Goal: Task Accomplishment & Management: Use online tool/utility

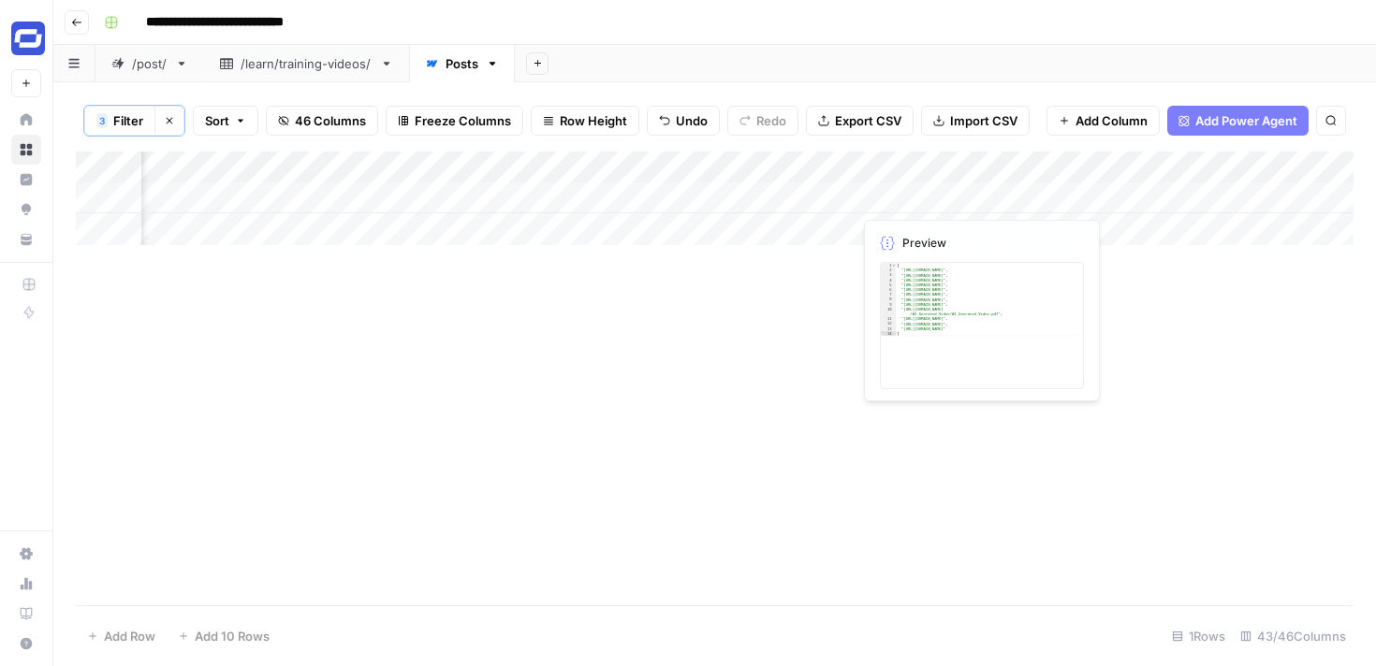
scroll to position [0, 5782]
click at [68, 32] on button "Go back" at bounding box center [77, 22] width 24 height 24
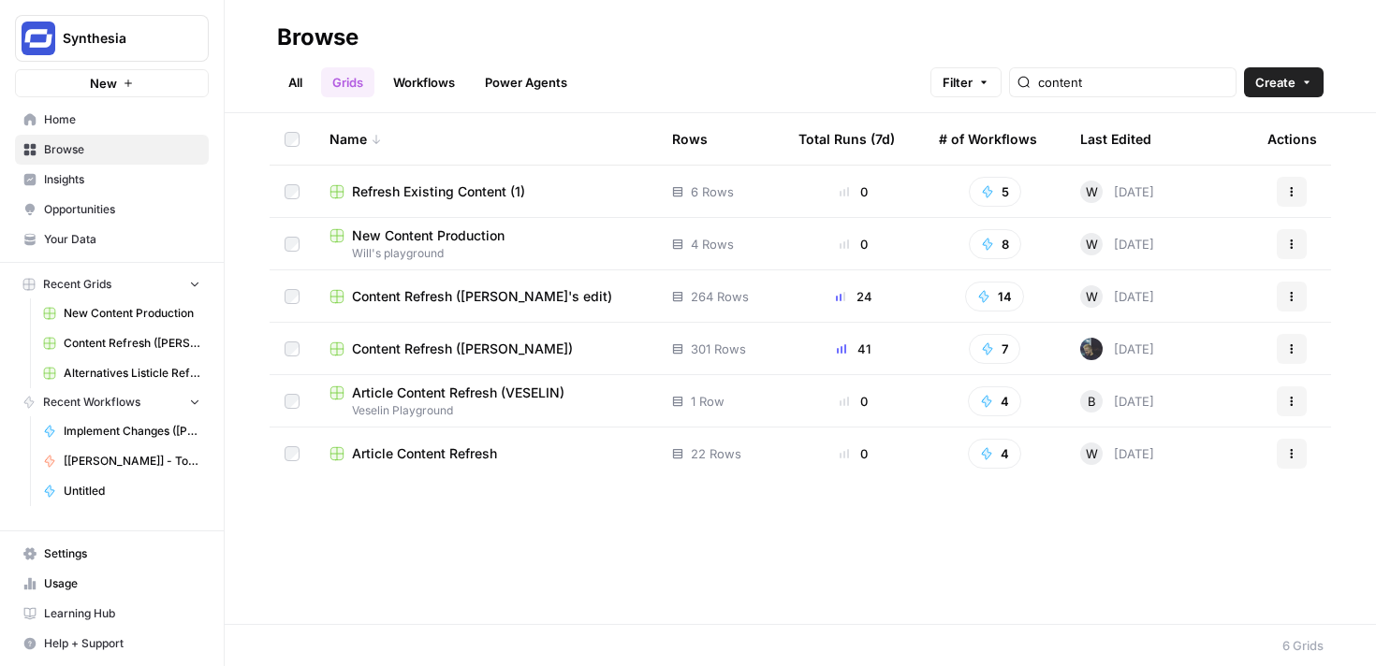
click at [56, 80] on button "New" at bounding box center [112, 83] width 194 height 28
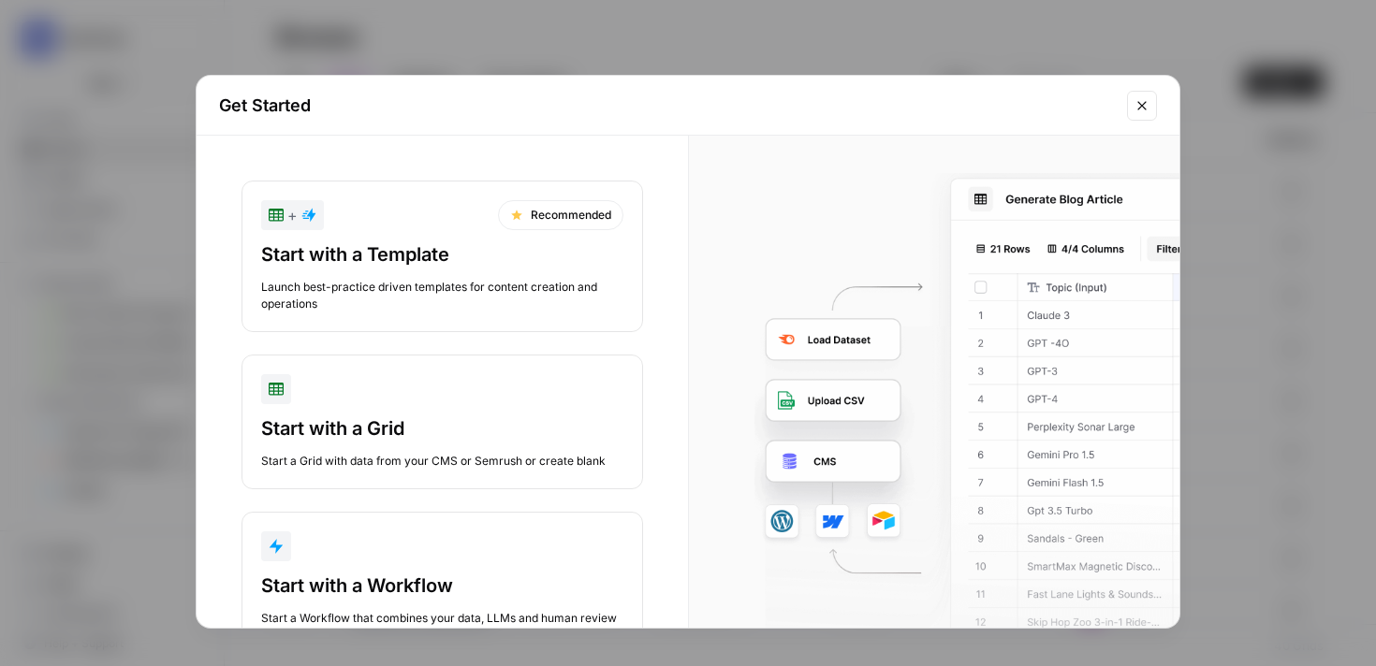
scroll to position [64, 0]
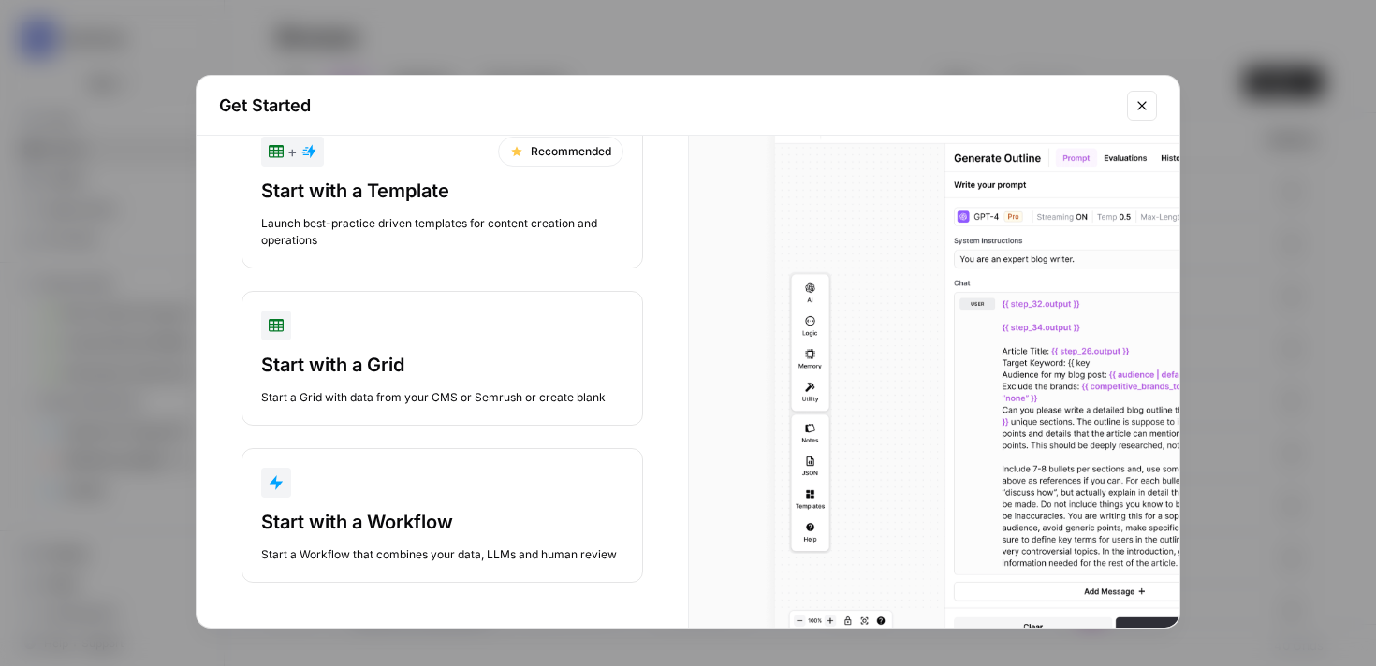
click at [469, 504] on button "Start with a Workflow Start a Workflow that combines your data, LLMs and human …" at bounding box center [441, 515] width 401 height 135
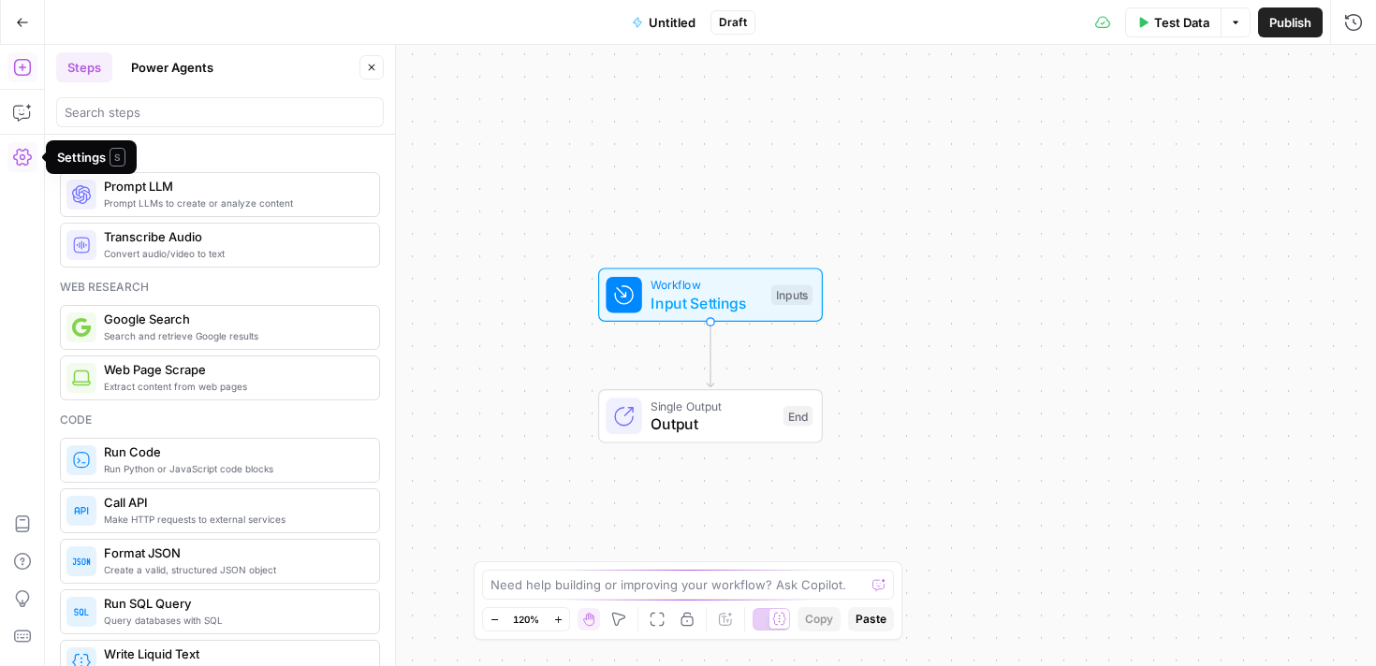
click at [10, 166] on button "Settings" at bounding box center [22, 157] width 30 height 30
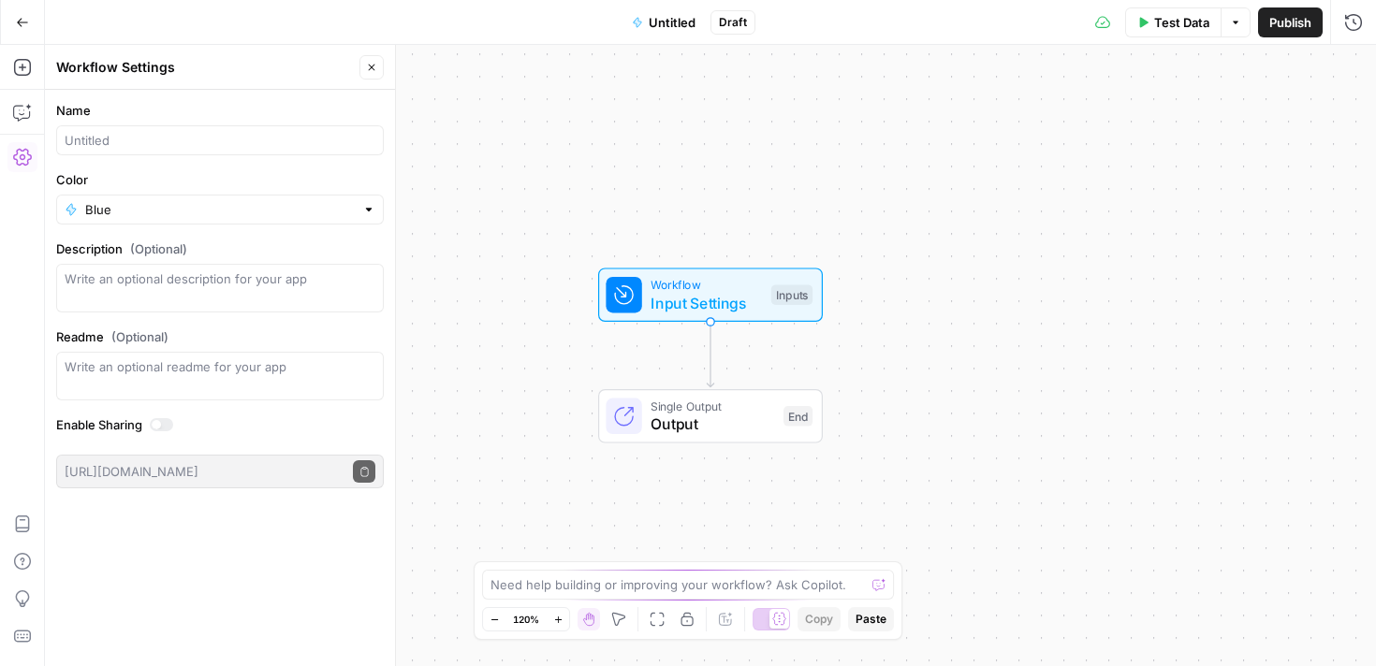
click at [376, 80] on header "Workflow Settings Close" at bounding box center [220, 67] width 350 height 45
click at [15, 167] on button "Settings" at bounding box center [22, 157] width 30 height 30
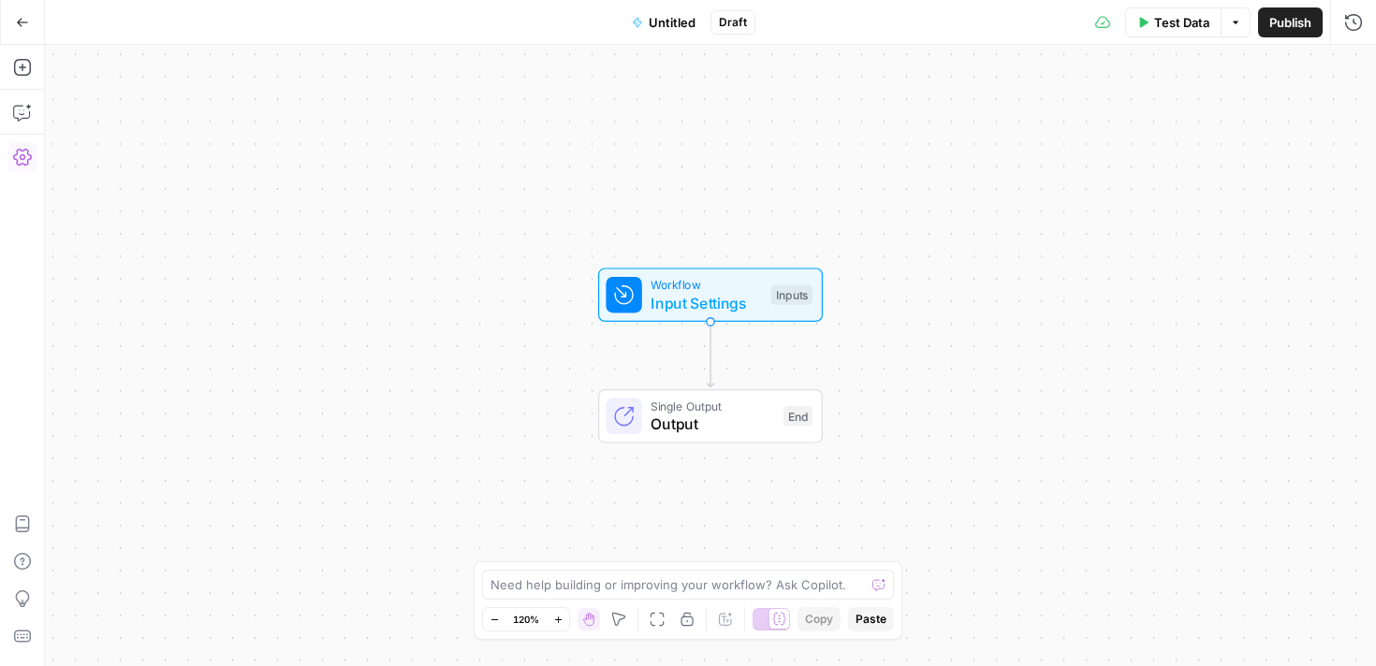
click at [15, 167] on button "Settings" at bounding box center [22, 157] width 30 height 30
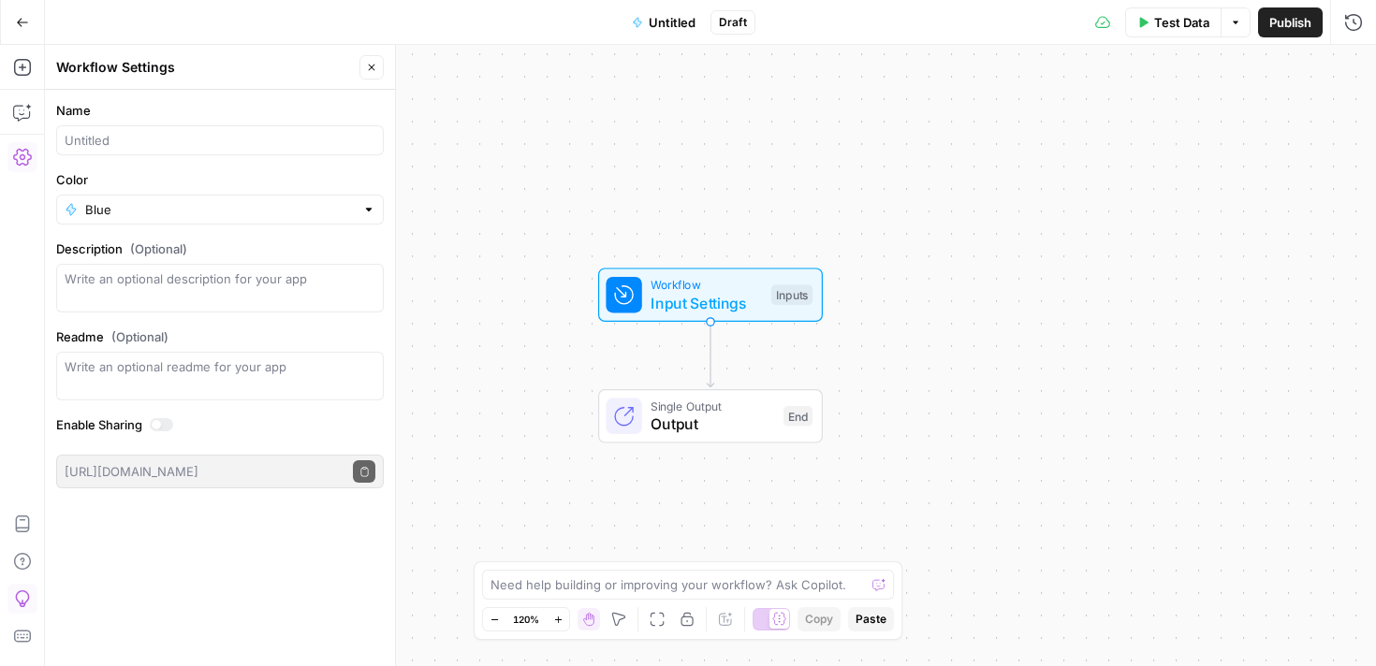
click at [21, 602] on icon "button" at bounding box center [22, 599] width 19 height 19
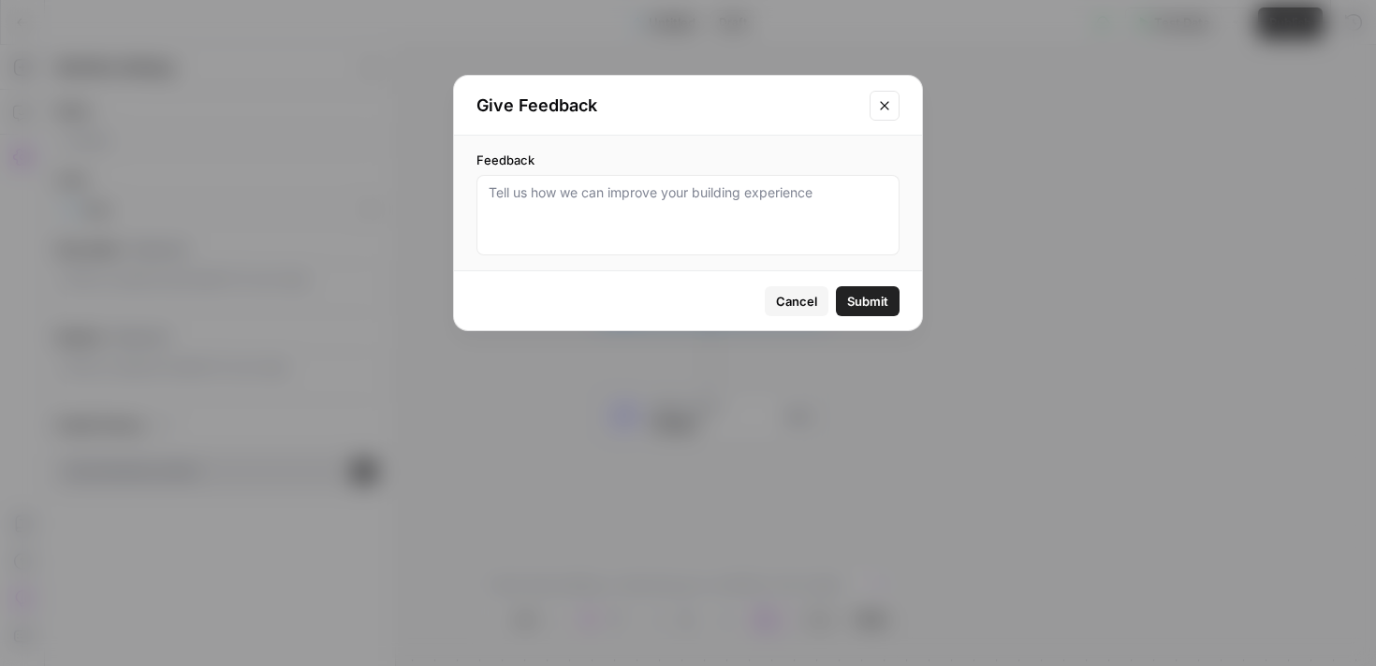
click at [886, 104] on icon "Close modal" at bounding box center [884, 105] width 15 height 15
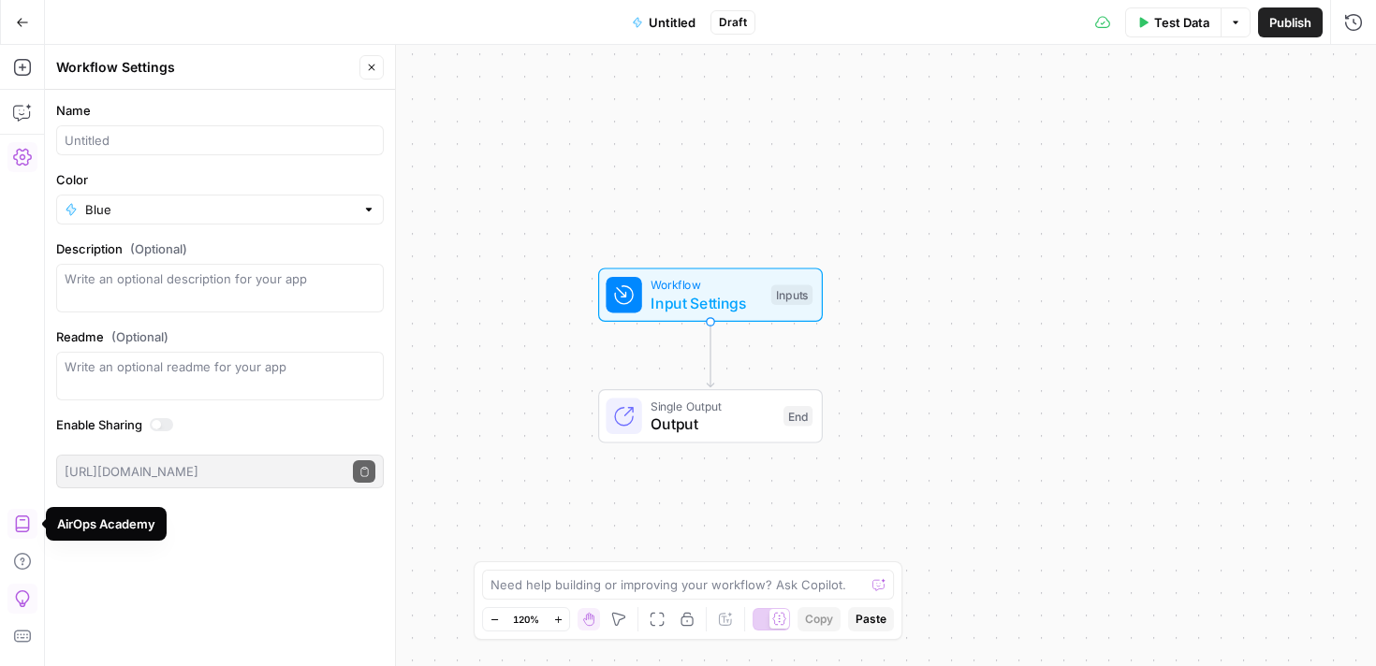
click at [25, 522] on icon "button" at bounding box center [22, 524] width 19 height 19
click at [27, 10] on button "Go Back" at bounding box center [23, 23] width 34 height 34
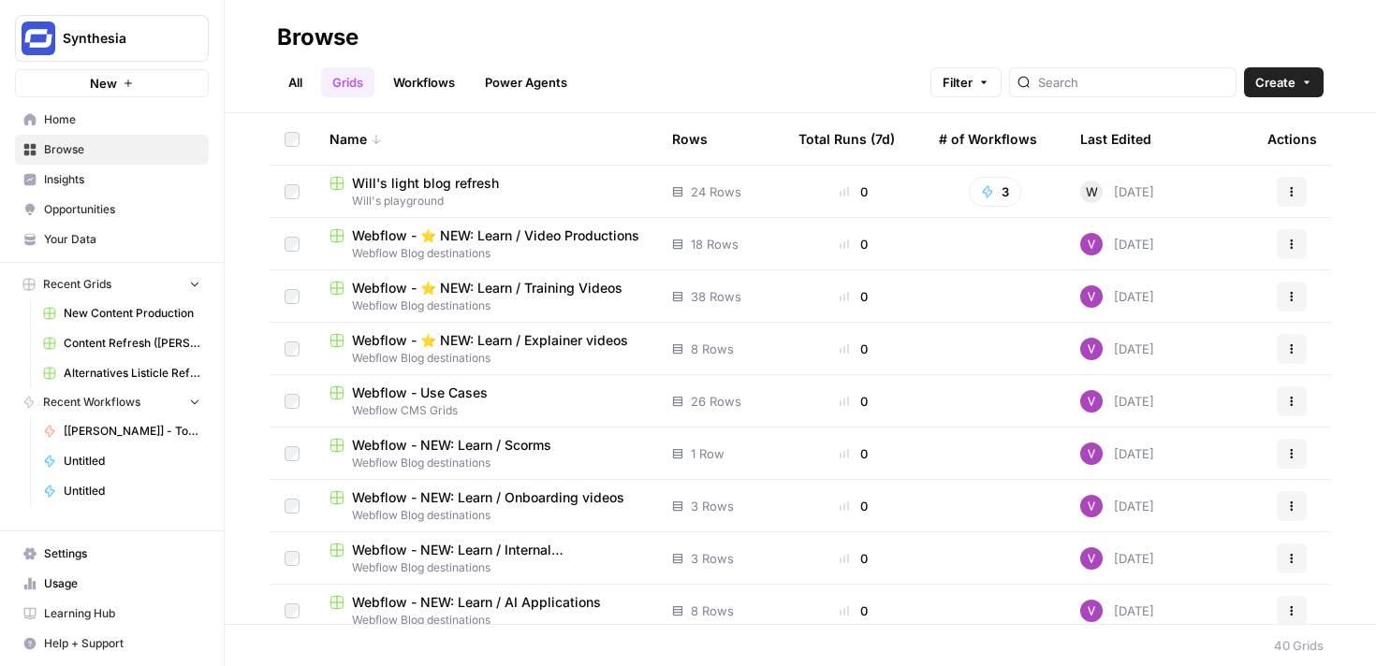
click at [453, 92] on link "Workflows" at bounding box center [424, 82] width 84 height 30
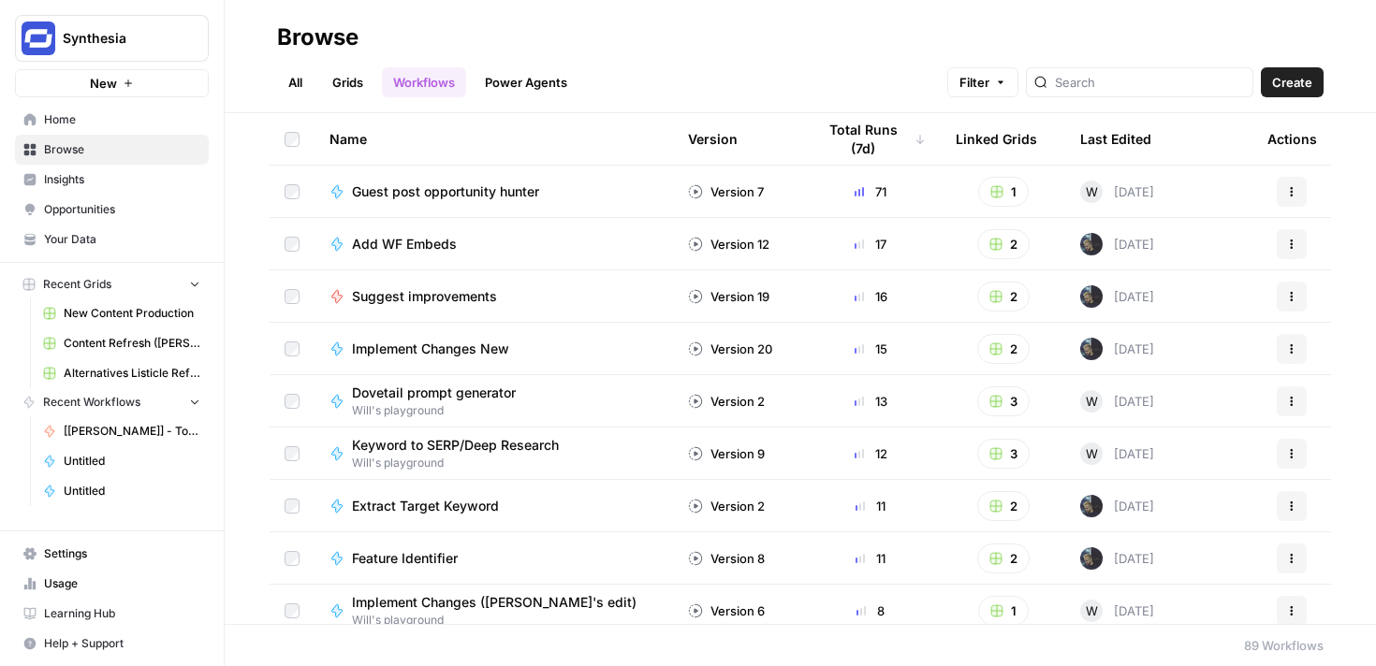
click at [365, 85] on link "Grids" at bounding box center [347, 82] width 53 height 30
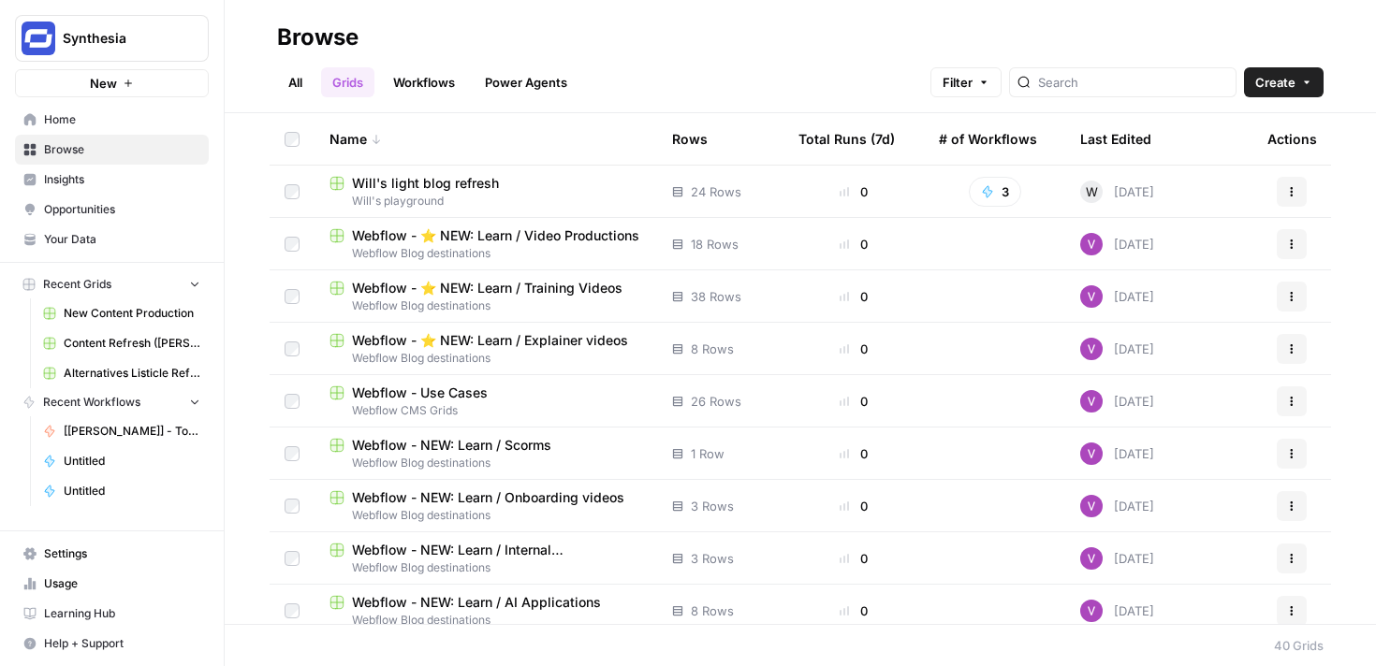
click at [462, 182] on span "Will's light blog refresh" at bounding box center [425, 183] width 147 height 19
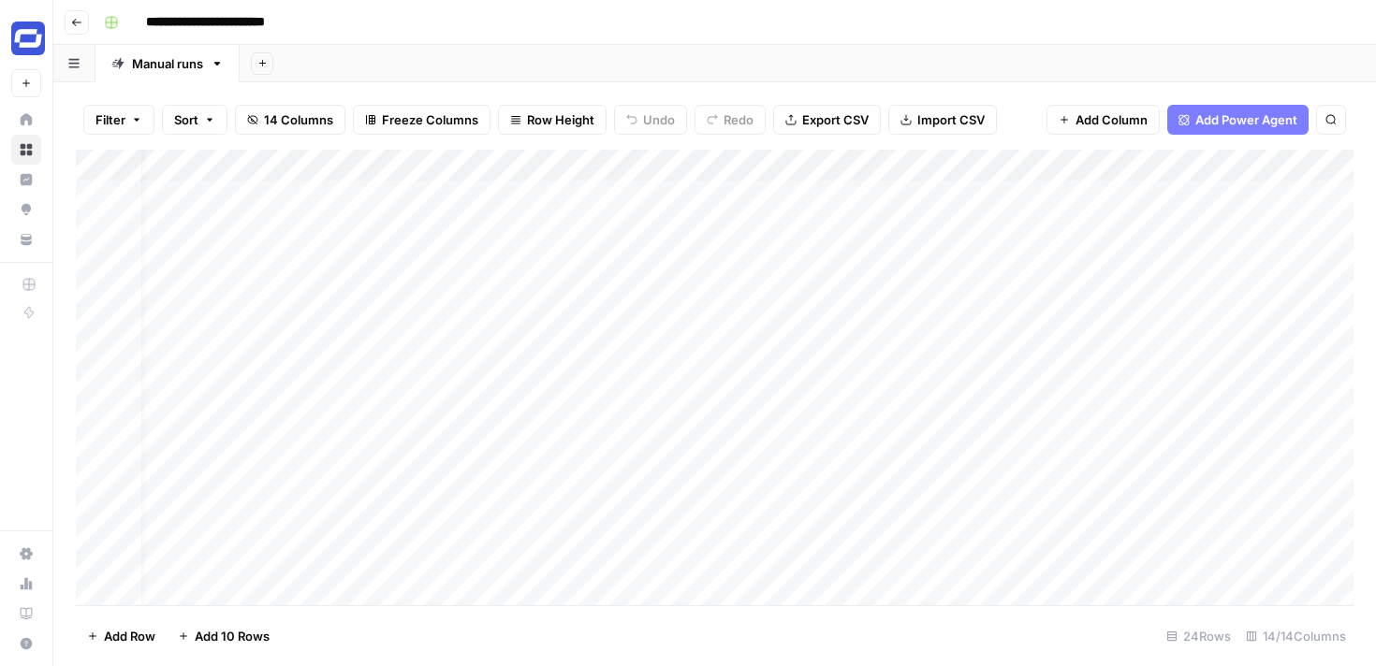
scroll to position [0, 51]
click at [67, 20] on button "Go back" at bounding box center [77, 22] width 24 height 24
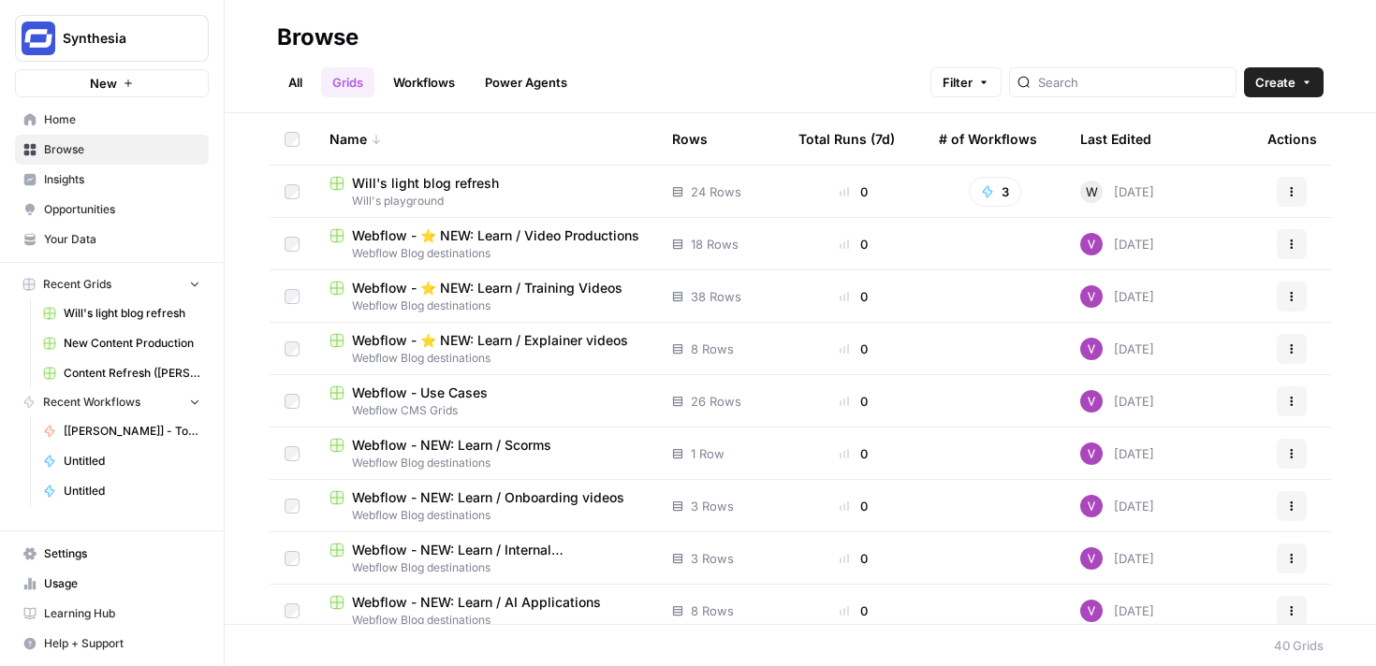
click at [1131, 95] on div at bounding box center [1122, 82] width 227 height 30
type input "will"
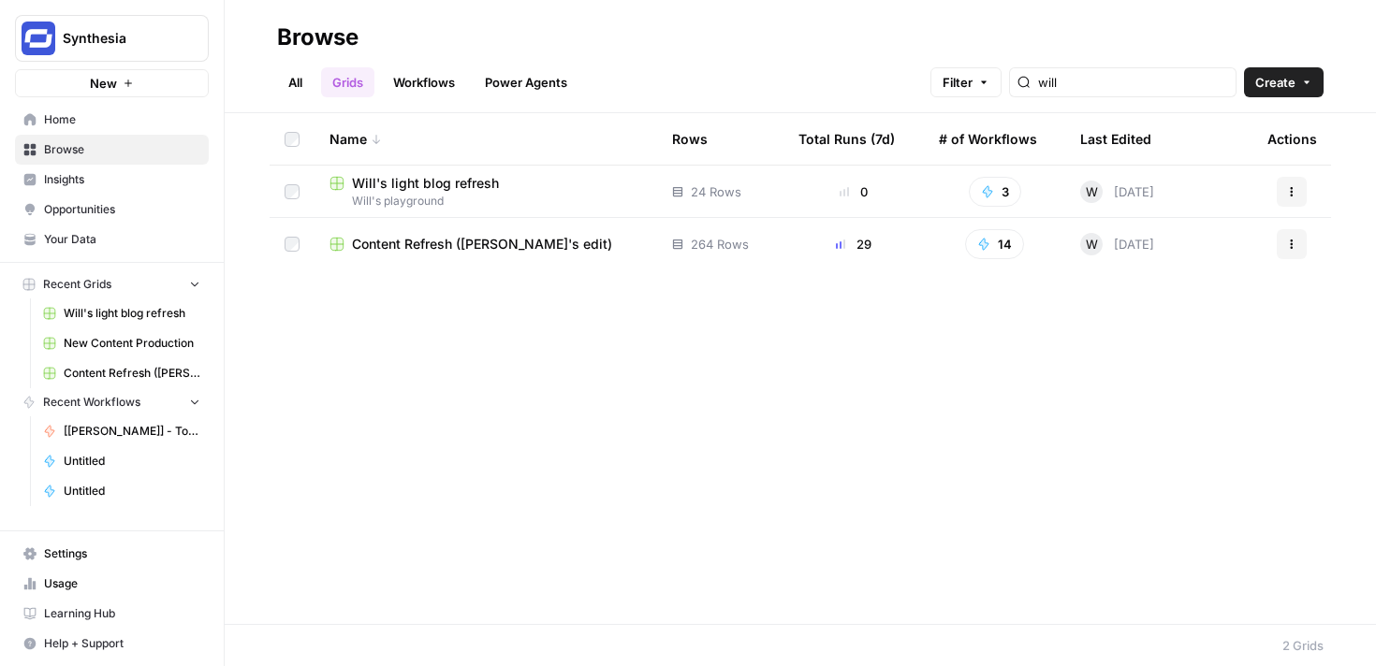
click at [486, 238] on span "Content Refresh (Will's edit)" at bounding box center [482, 244] width 260 height 19
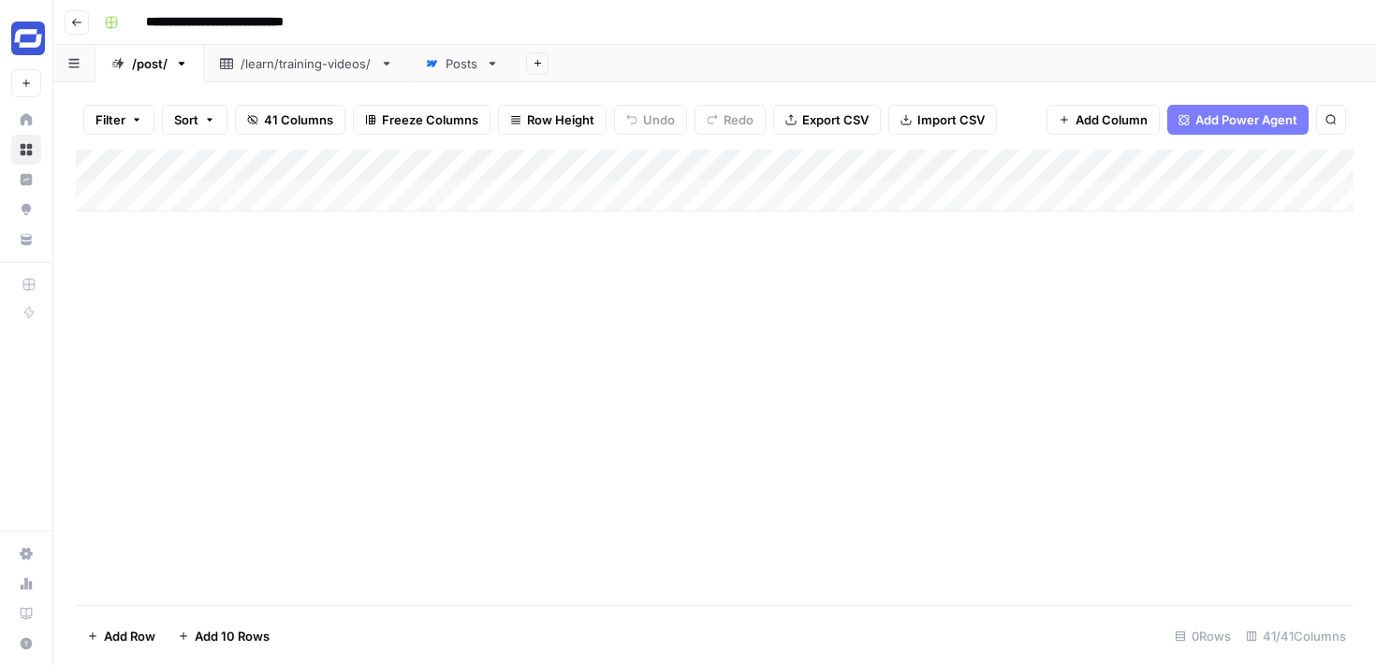
click at [460, 71] on div "Posts" at bounding box center [461, 63] width 33 height 19
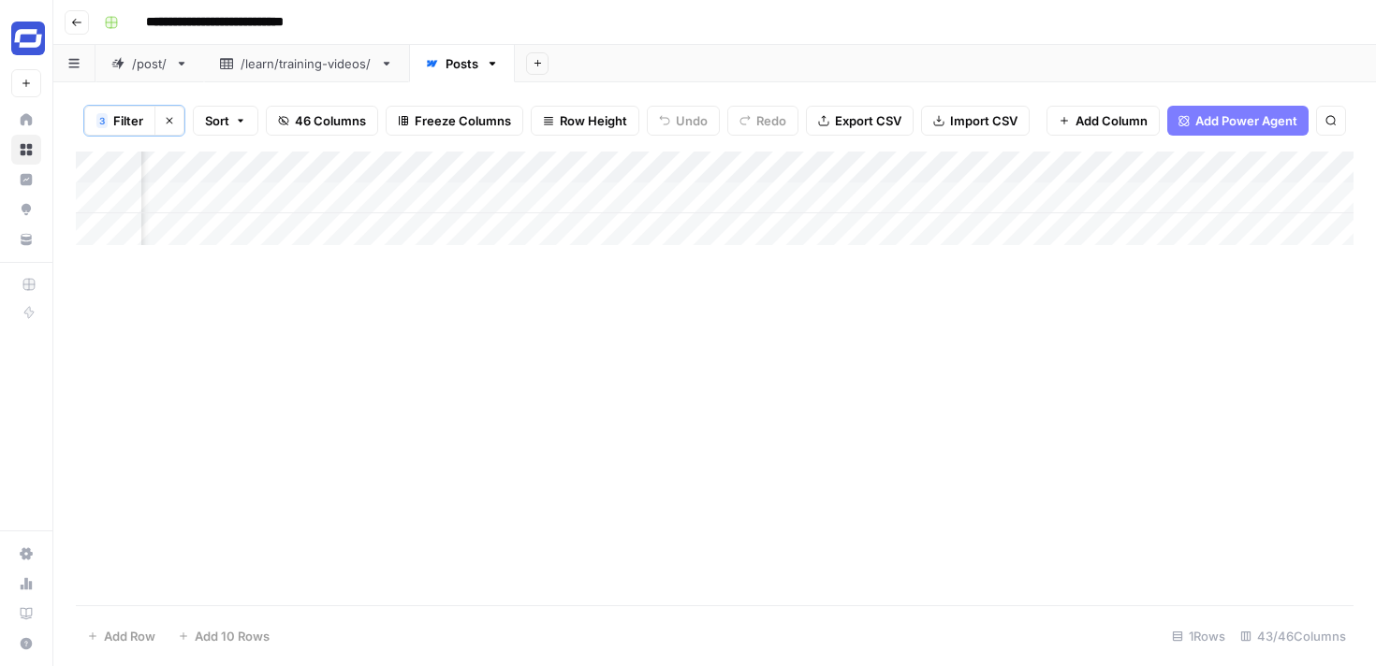
scroll to position [0, 6743]
click at [599, 197] on div "Add Column" at bounding box center [714, 199] width 1277 height 94
